Goal: Task Accomplishment & Management: Manage account settings

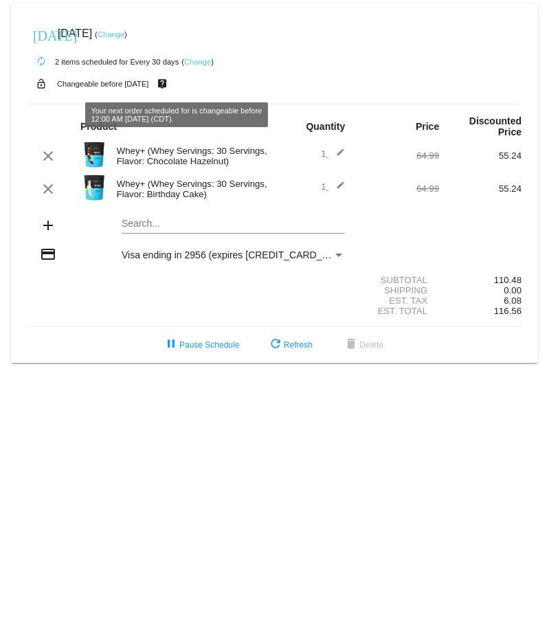
click at [199, 60] on link "Change" at bounding box center [197, 62] width 27 height 8
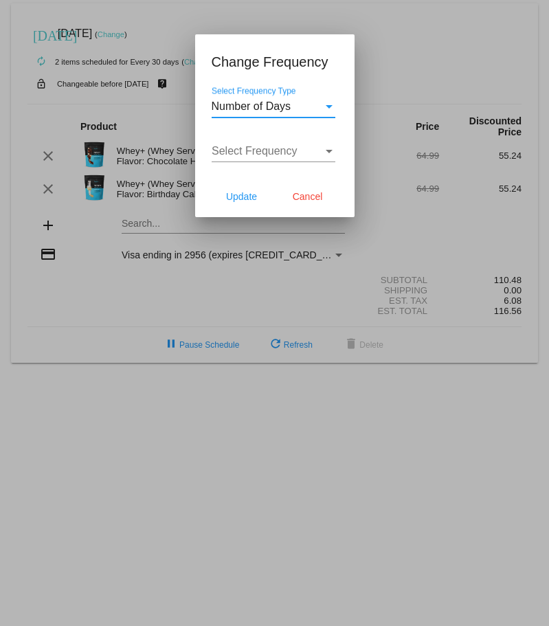
click at [322, 109] on div "Number of Days" at bounding box center [267, 106] width 111 height 12
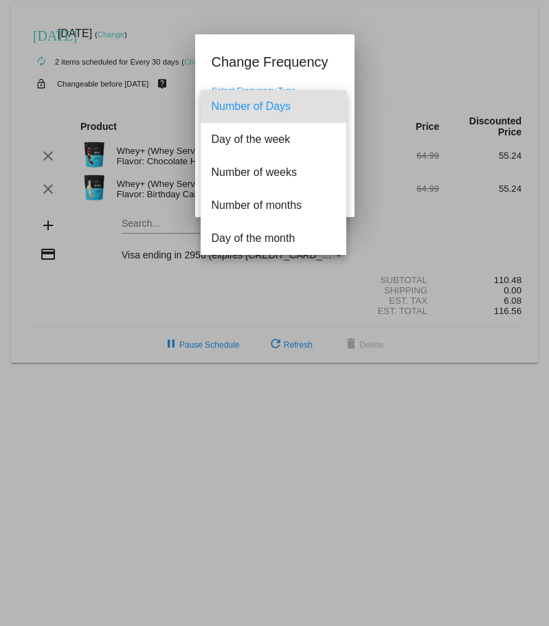
click at [376, 91] on div at bounding box center [274, 313] width 549 height 626
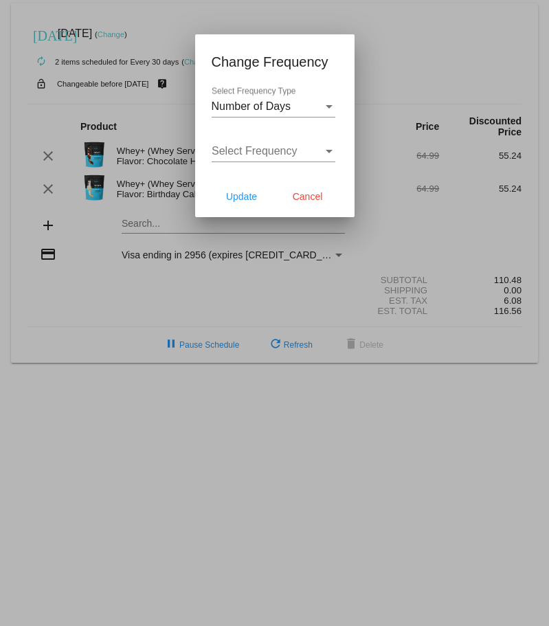
click at [273, 140] on div "Select Frequency Select Frequency" at bounding box center [274, 146] width 124 height 31
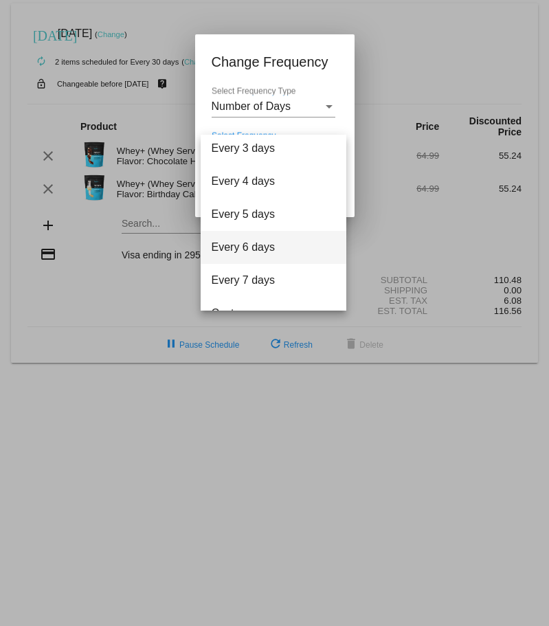
scroll to position [55, 0]
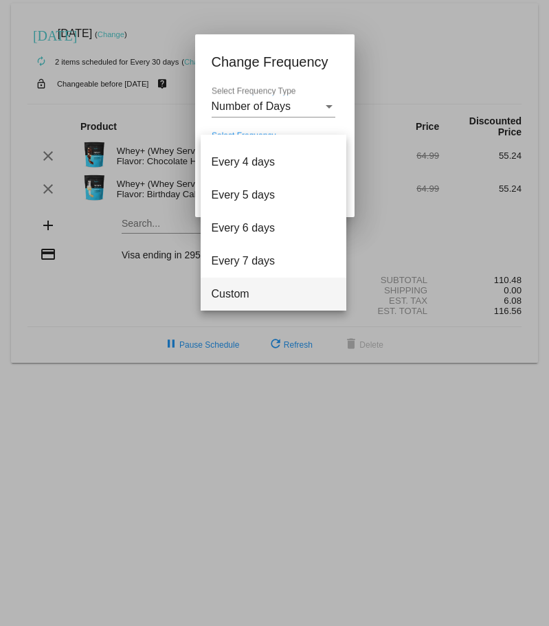
click at [245, 287] on span "Custom" at bounding box center [274, 294] width 124 height 33
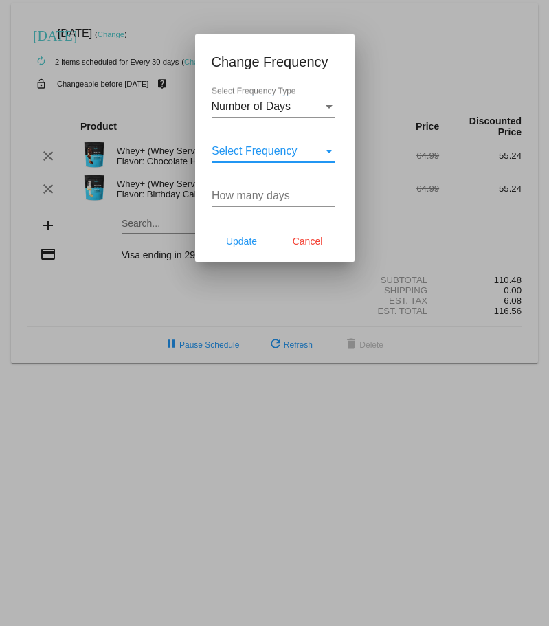
click at [312, 146] on div "Select Frequency" at bounding box center [267, 151] width 111 height 12
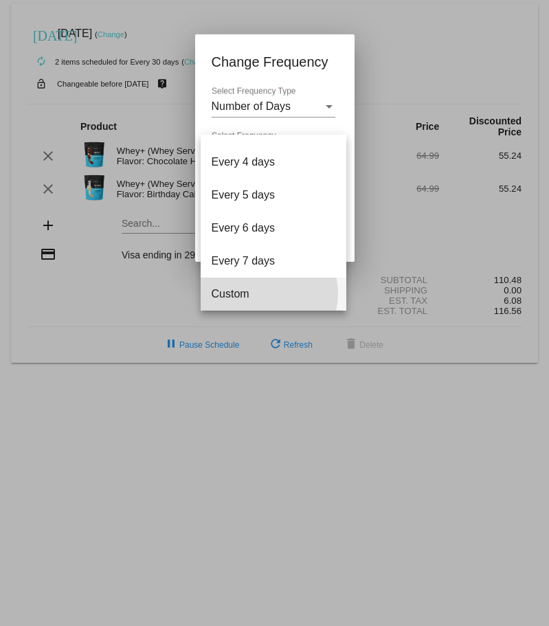
click at [267, 293] on span "Custom" at bounding box center [274, 294] width 124 height 33
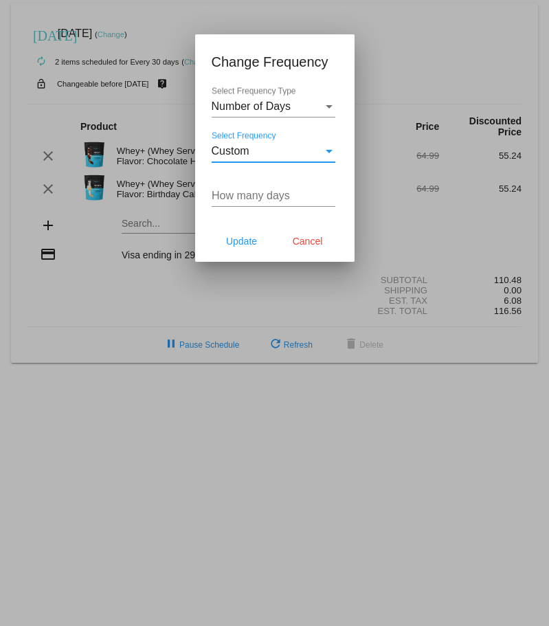
click at [309, 195] on input "How many days" at bounding box center [274, 196] width 124 height 12
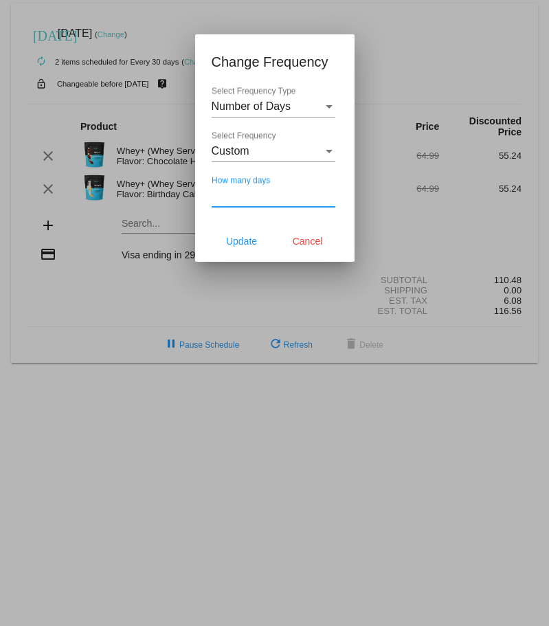
click at [298, 101] on div "Number of Days" at bounding box center [267, 106] width 111 height 12
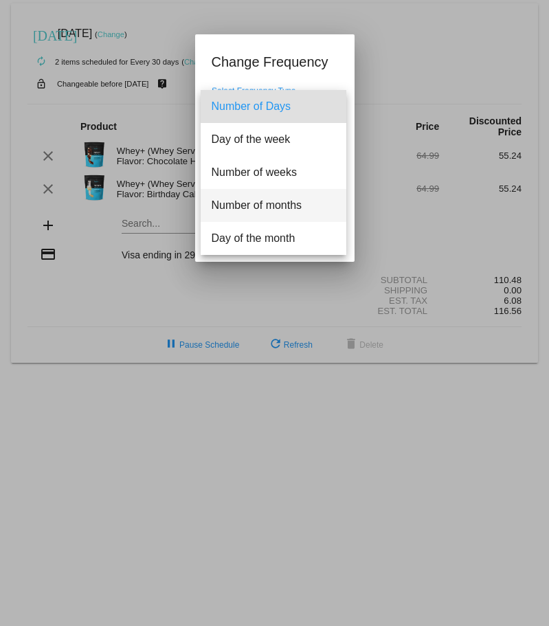
click at [258, 208] on span "Number of months" at bounding box center [274, 205] width 124 height 33
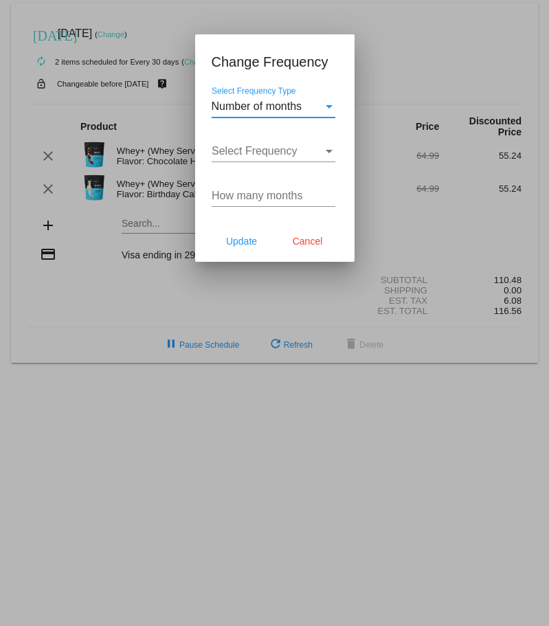
click at [313, 140] on div "Select Frequency Select Frequency" at bounding box center [274, 146] width 124 height 31
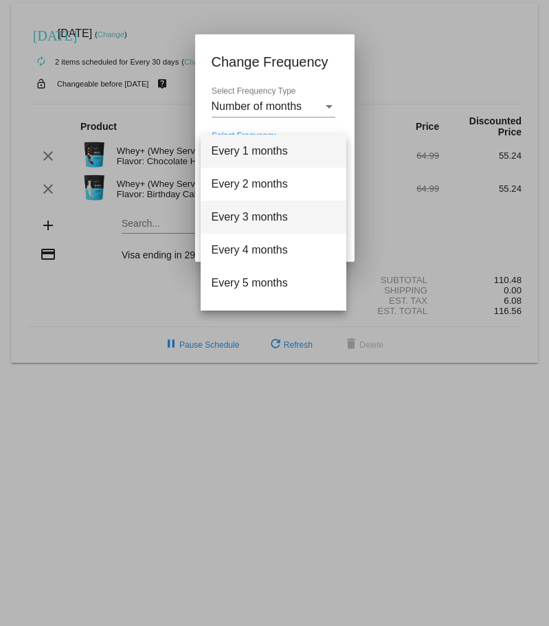
click at [271, 218] on span "Every 3 months" at bounding box center [274, 217] width 124 height 33
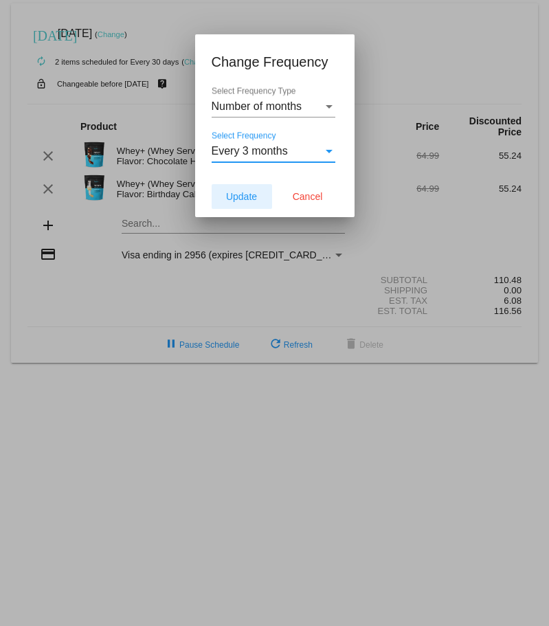
click at [249, 197] on span "Update" at bounding box center [241, 196] width 31 height 11
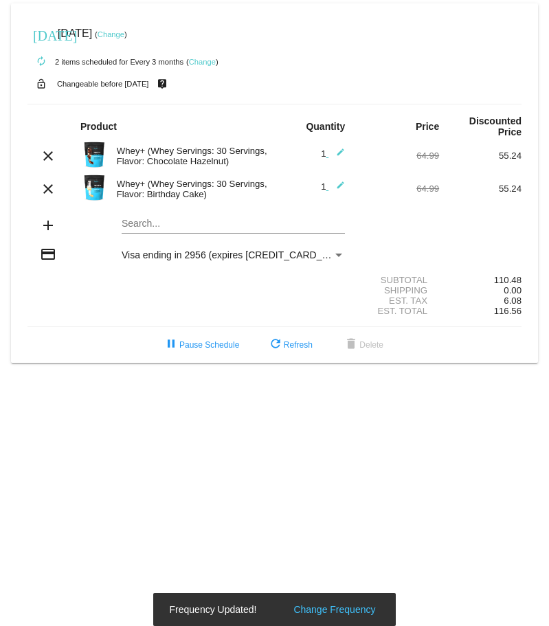
click at [124, 32] on link "Change" at bounding box center [111, 34] width 27 height 8
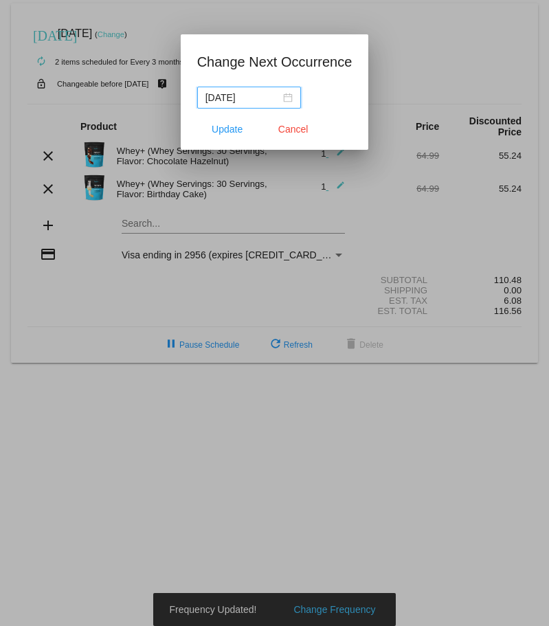
click at [293, 97] on nz-date-picker "[DATE]" at bounding box center [249, 98] width 104 height 22
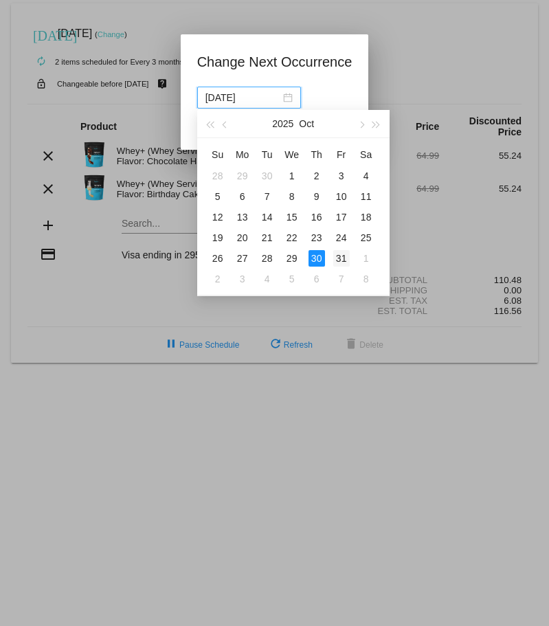
click at [341, 254] on div "31" at bounding box center [341, 258] width 16 height 16
type input "[DATE]"
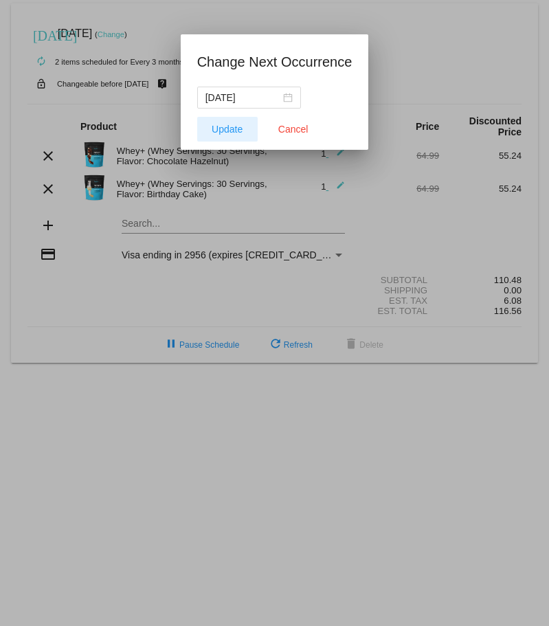
click at [219, 128] on span "Update" at bounding box center [227, 129] width 31 height 11
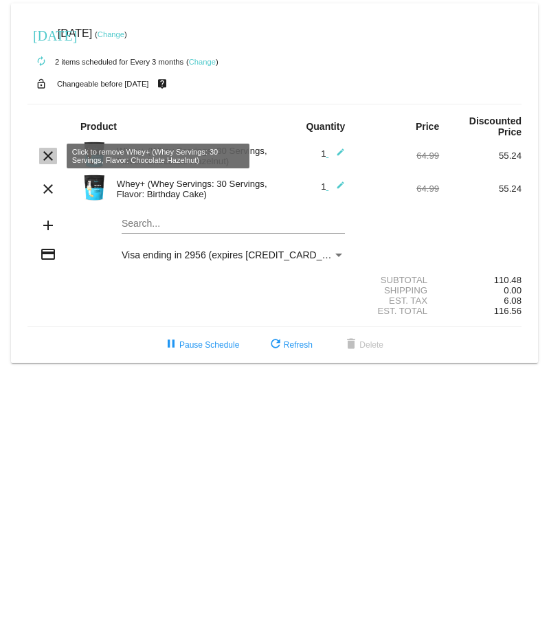
click at [49, 157] on mat-icon "clear" at bounding box center [48, 156] width 16 height 16
